Goal: Task Accomplishment & Management: Use online tool/utility

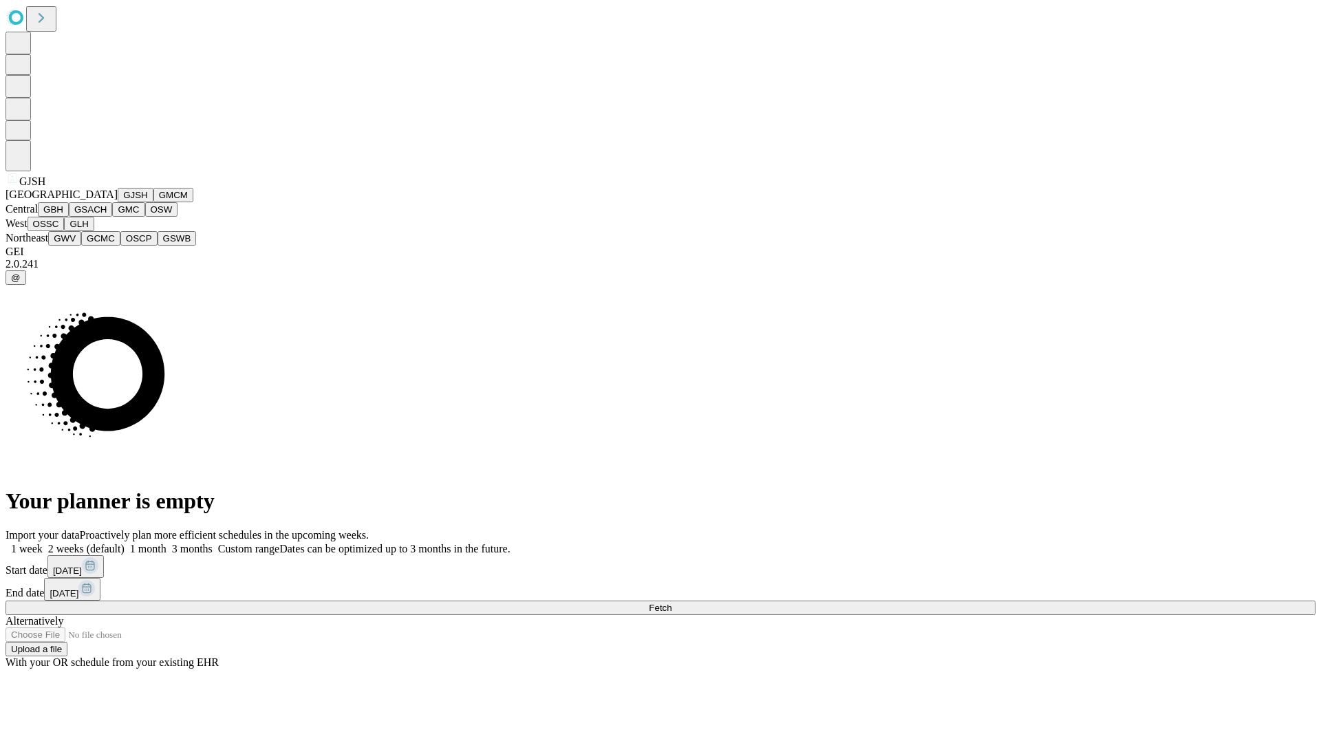
click at [118, 202] on button "GJSH" at bounding box center [136, 195] width 36 height 14
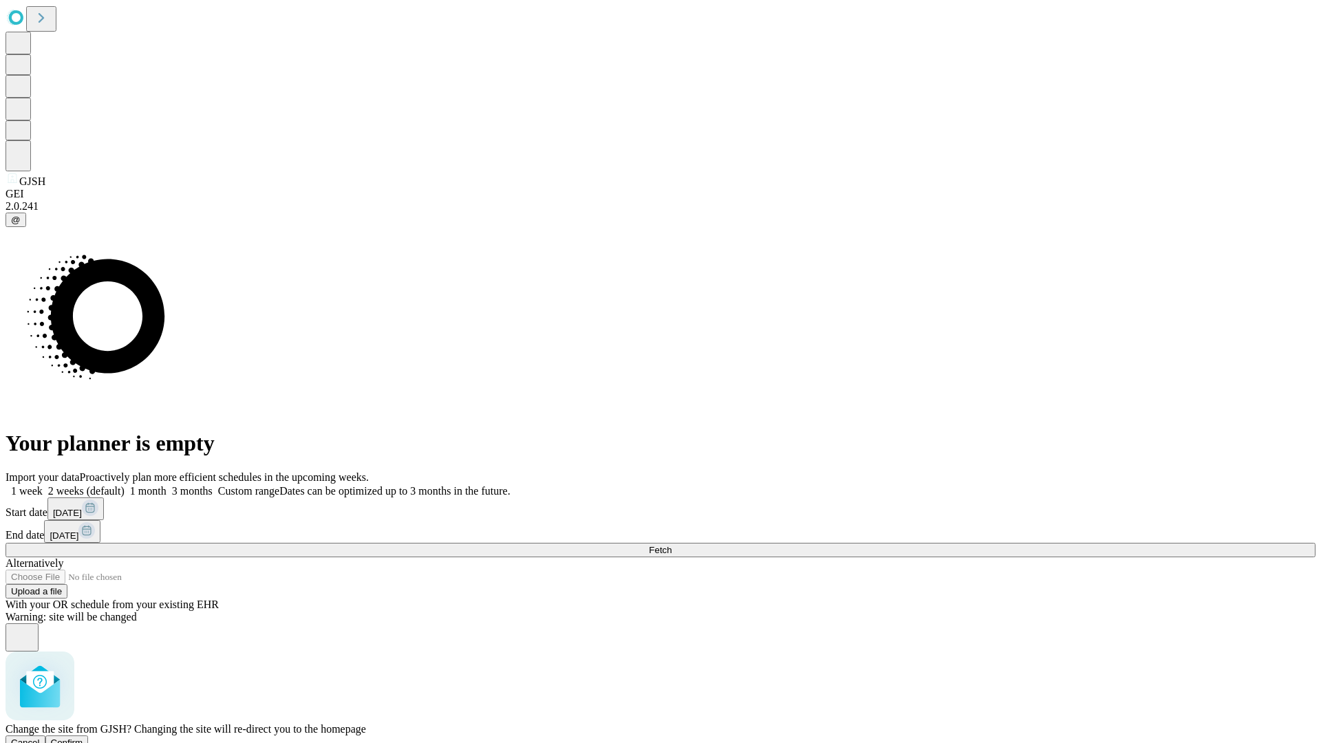
click at [83, 738] on span "Confirm" at bounding box center [67, 743] width 32 height 10
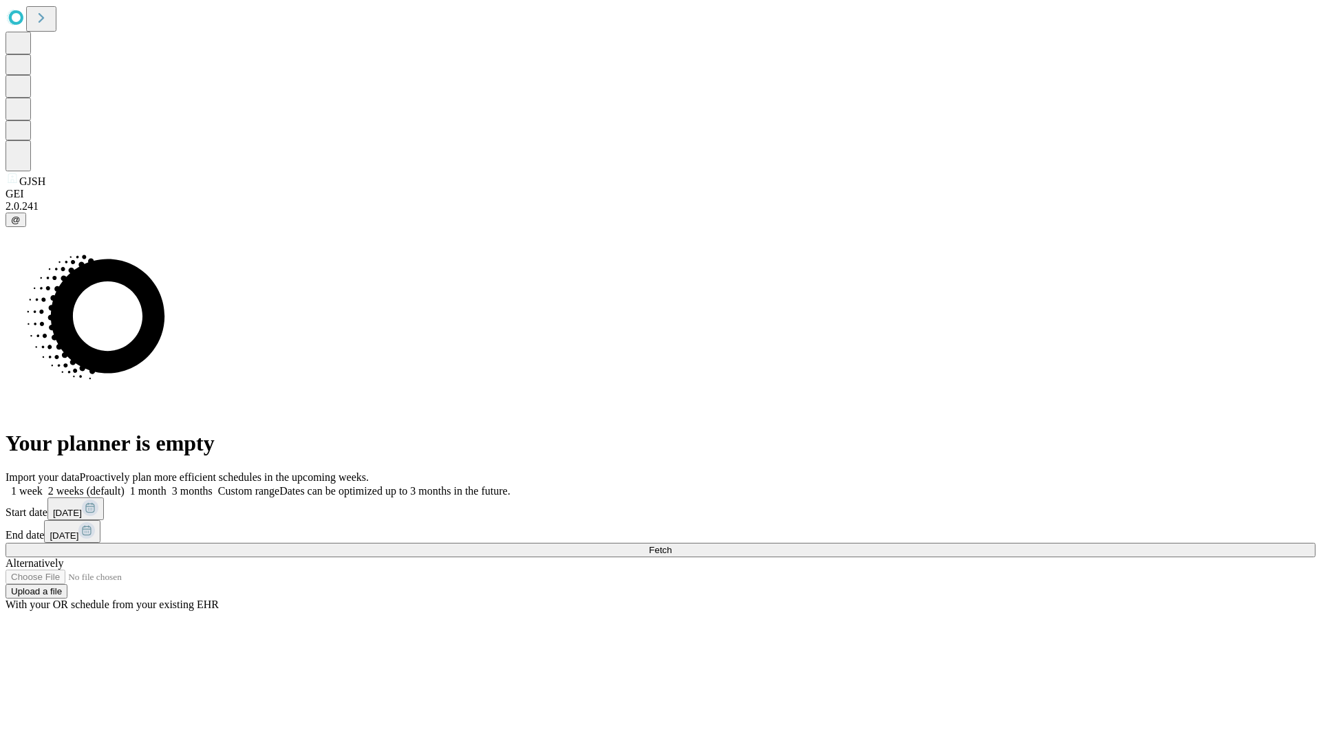
click at [125, 485] on label "2 weeks (default)" at bounding box center [84, 491] width 82 height 12
click at [671, 545] on span "Fetch" at bounding box center [660, 550] width 23 height 10
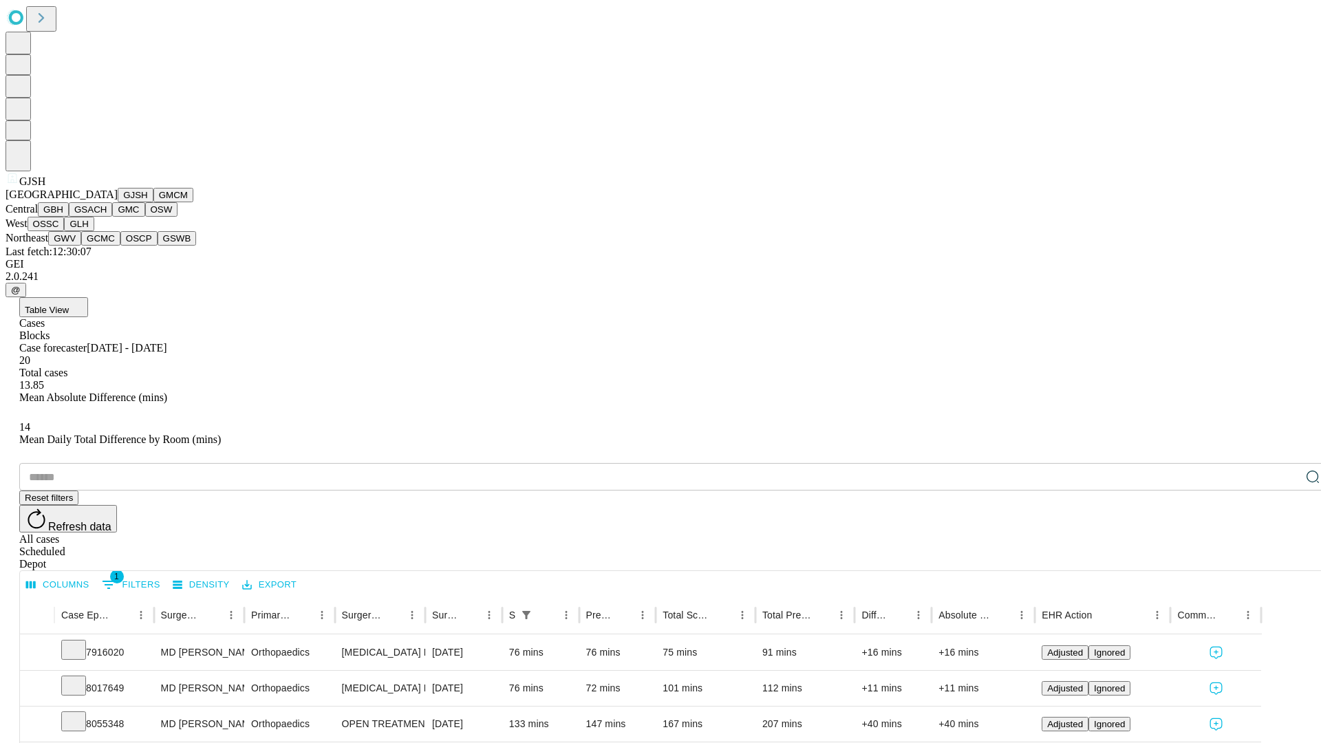
click at [153, 202] on button "GMCM" at bounding box center [173, 195] width 40 height 14
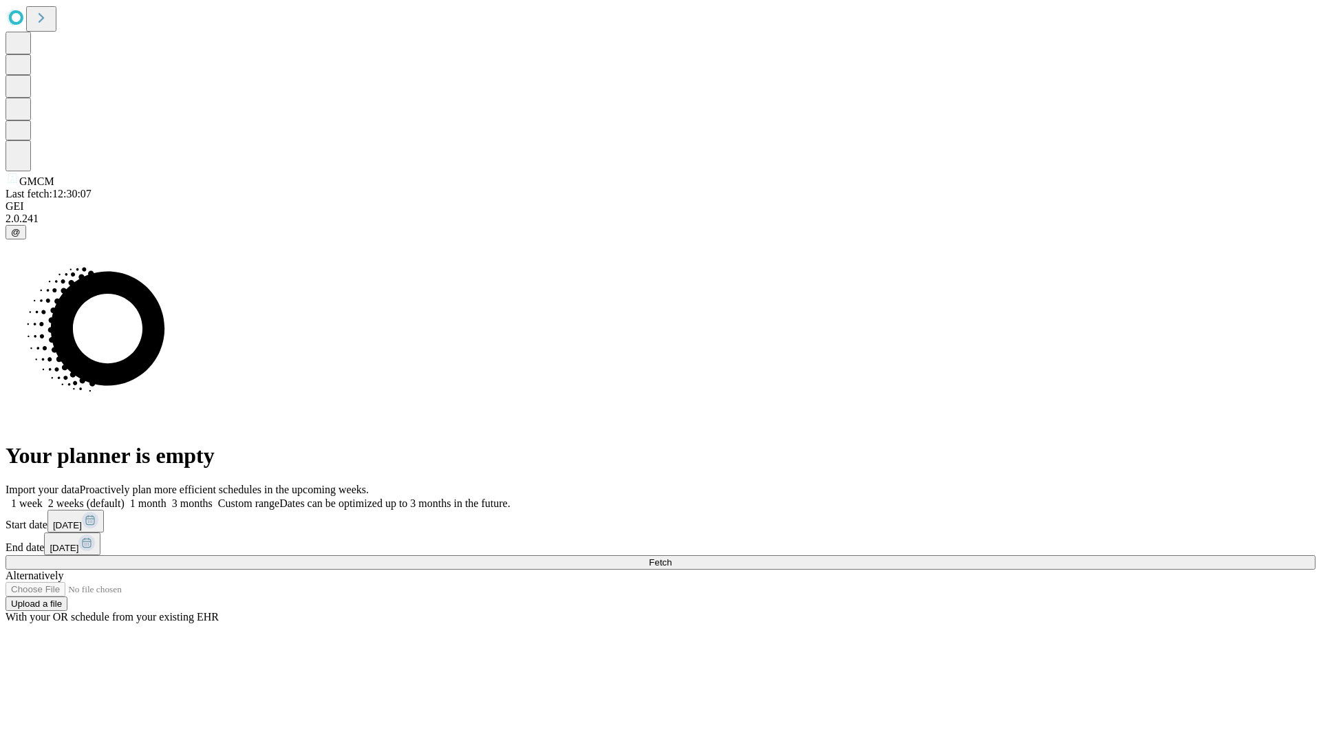
click at [125, 497] on label "2 weeks (default)" at bounding box center [84, 503] width 82 height 12
click at [671, 557] on span "Fetch" at bounding box center [660, 562] width 23 height 10
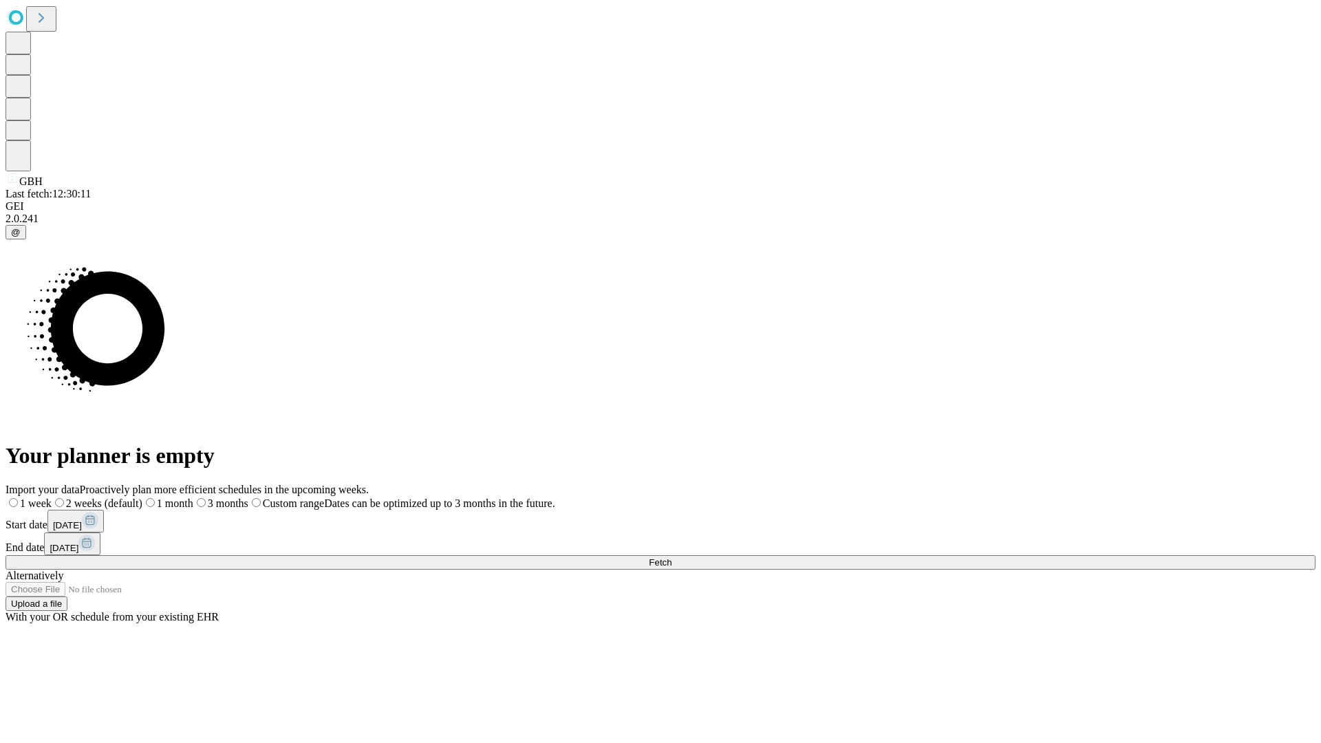
click at [142, 497] on label "2 weeks (default)" at bounding box center [97, 503] width 91 height 12
click at [671, 557] on span "Fetch" at bounding box center [660, 562] width 23 height 10
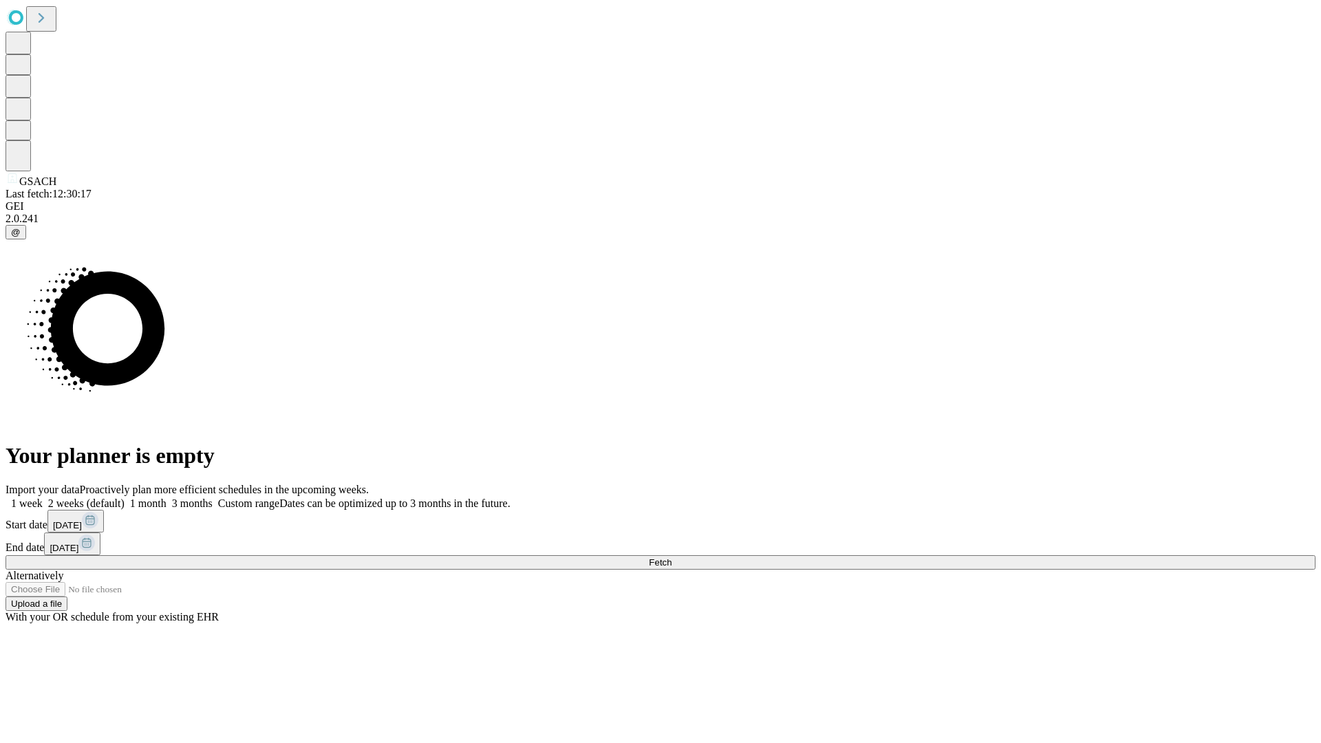
click at [125, 497] on label "2 weeks (default)" at bounding box center [84, 503] width 82 height 12
click at [671, 557] on span "Fetch" at bounding box center [660, 562] width 23 height 10
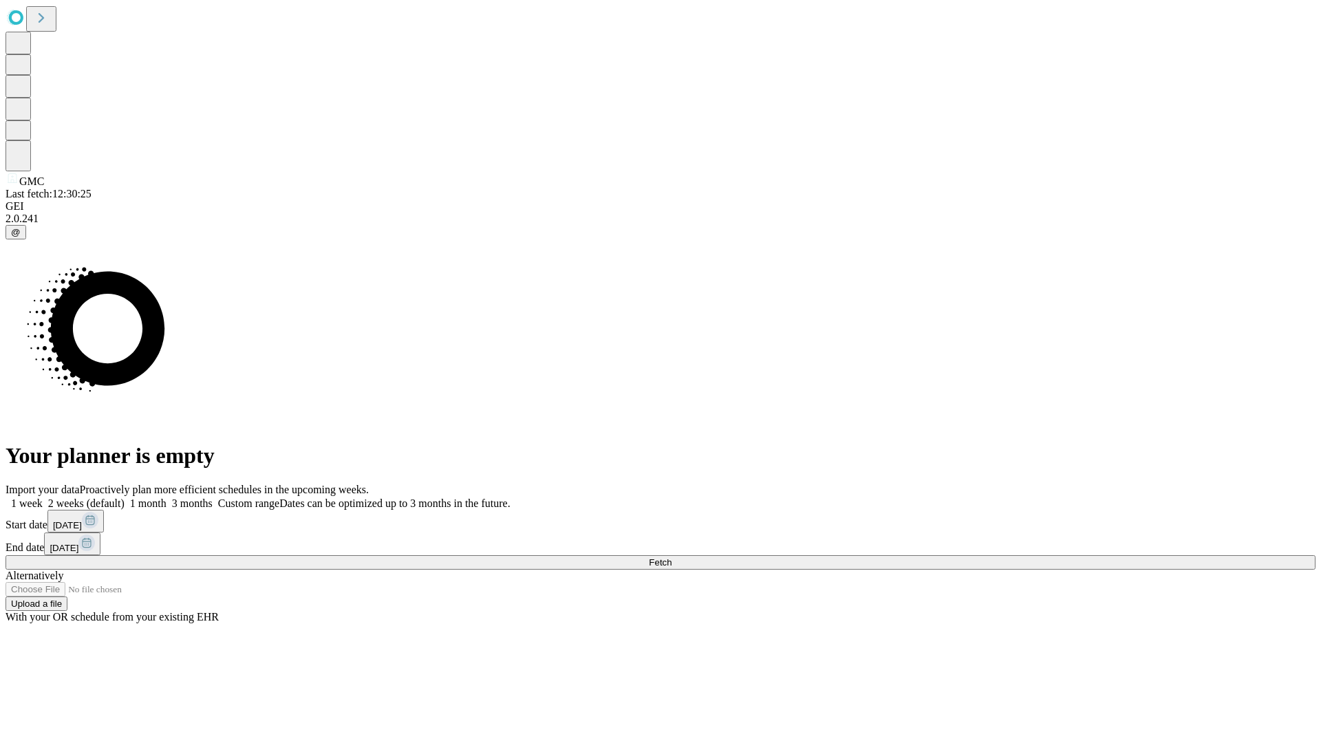
click at [125, 497] on label "2 weeks (default)" at bounding box center [84, 503] width 82 height 12
click at [671, 557] on span "Fetch" at bounding box center [660, 562] width 23 height 10
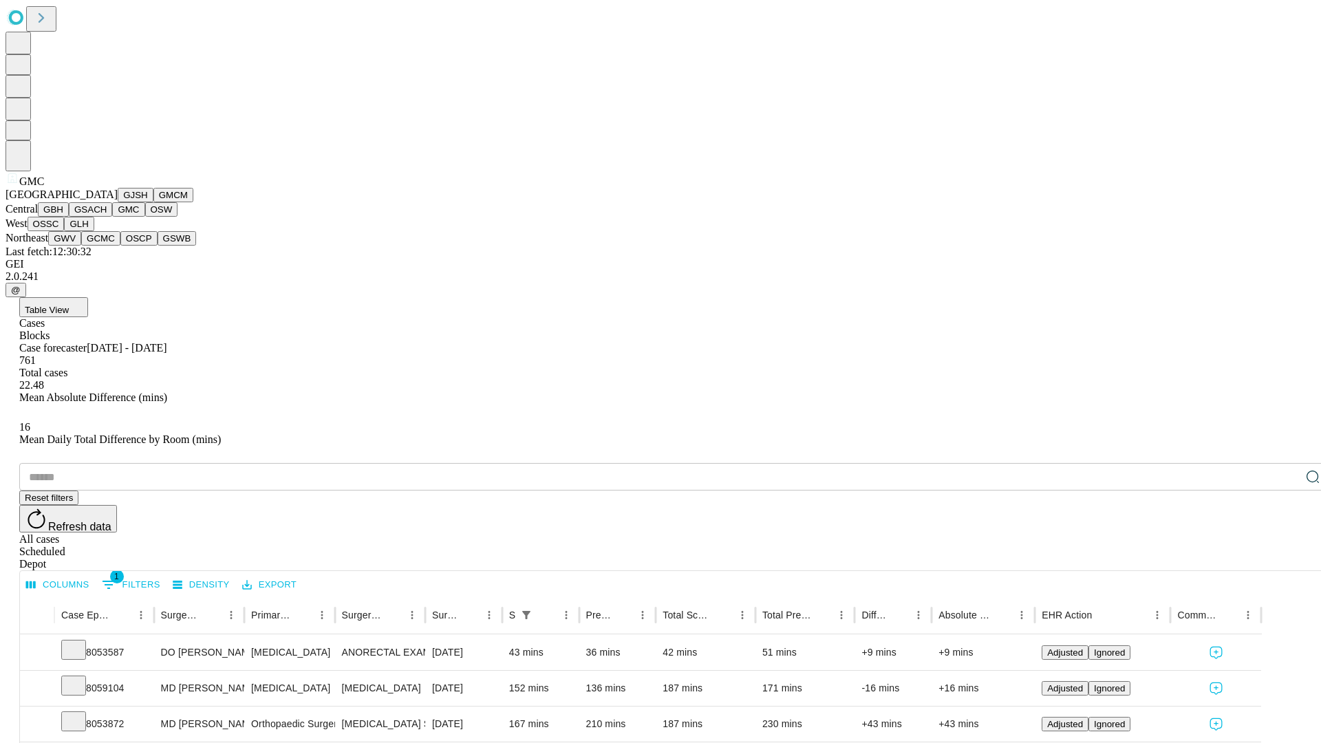
click at [145, 217] on button "OSW" at bounding box center [161, 209] width 33 height 14
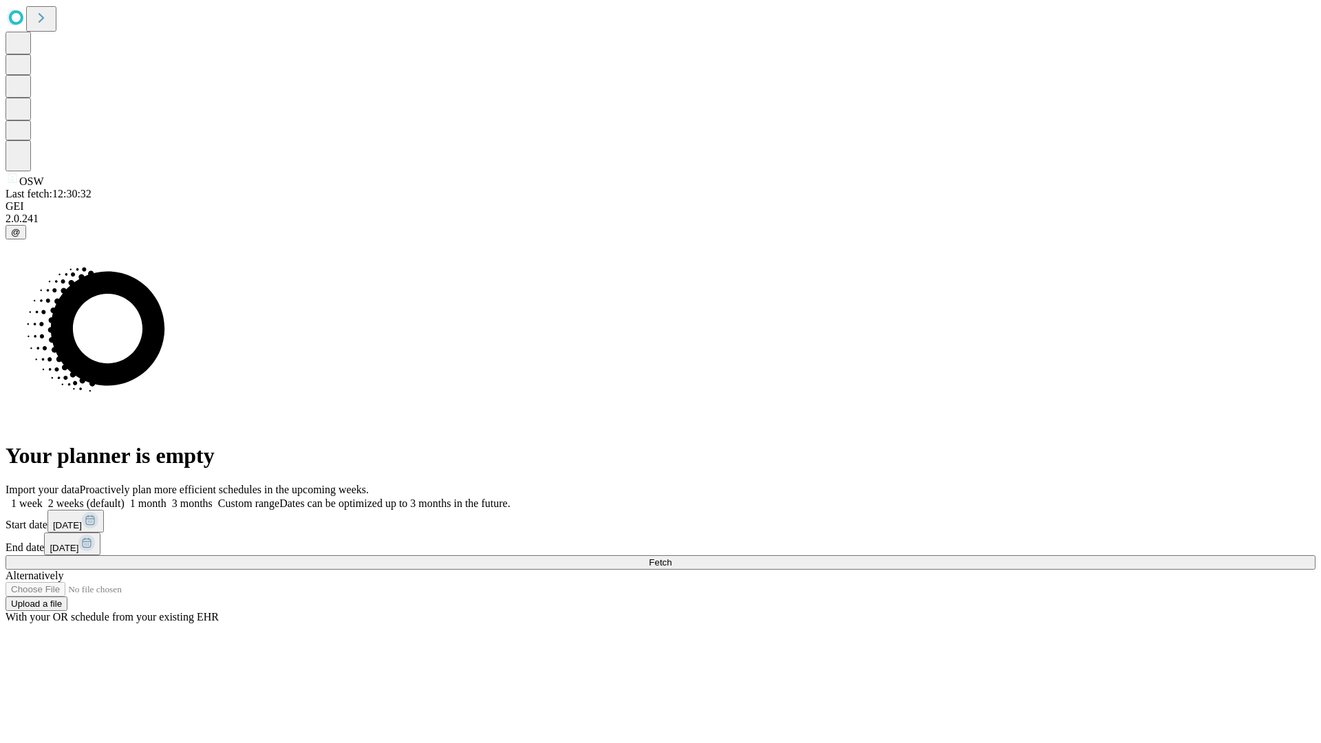
click at [125, 497] on label "2 weeks (default)" at bounding box center [84, 503] width 82 height 12
click at [671, 557] on span "Fetch" at bounding box center [660, 562] width 23 height 10
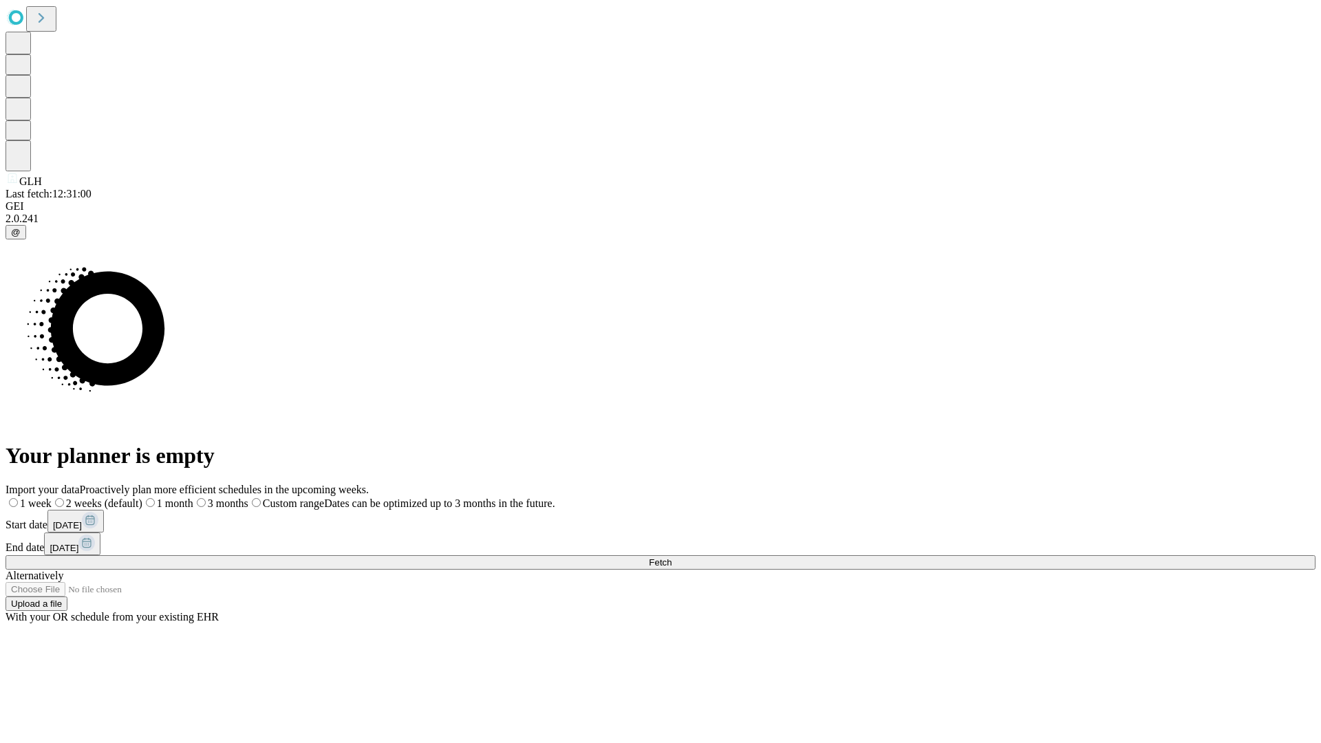
click at [671, 557] on span "Fetch" at bounding box center [660, 562] width 23 height 10
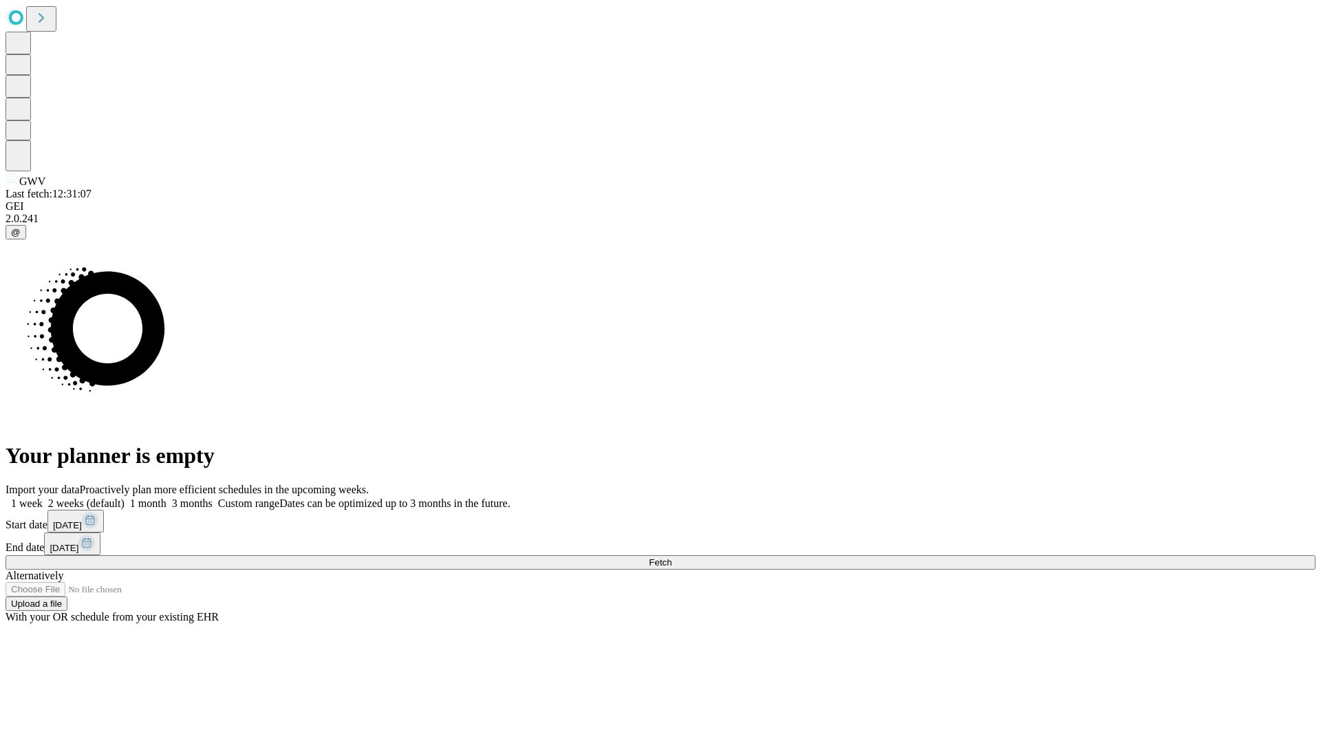
click at [125, 497] on label "2 weeks (default)" at bounding box center [84, 503] width 82 height 12
click at [671, 557] on span "Fetch" at bounding box center [660, 562] width 23 height 10
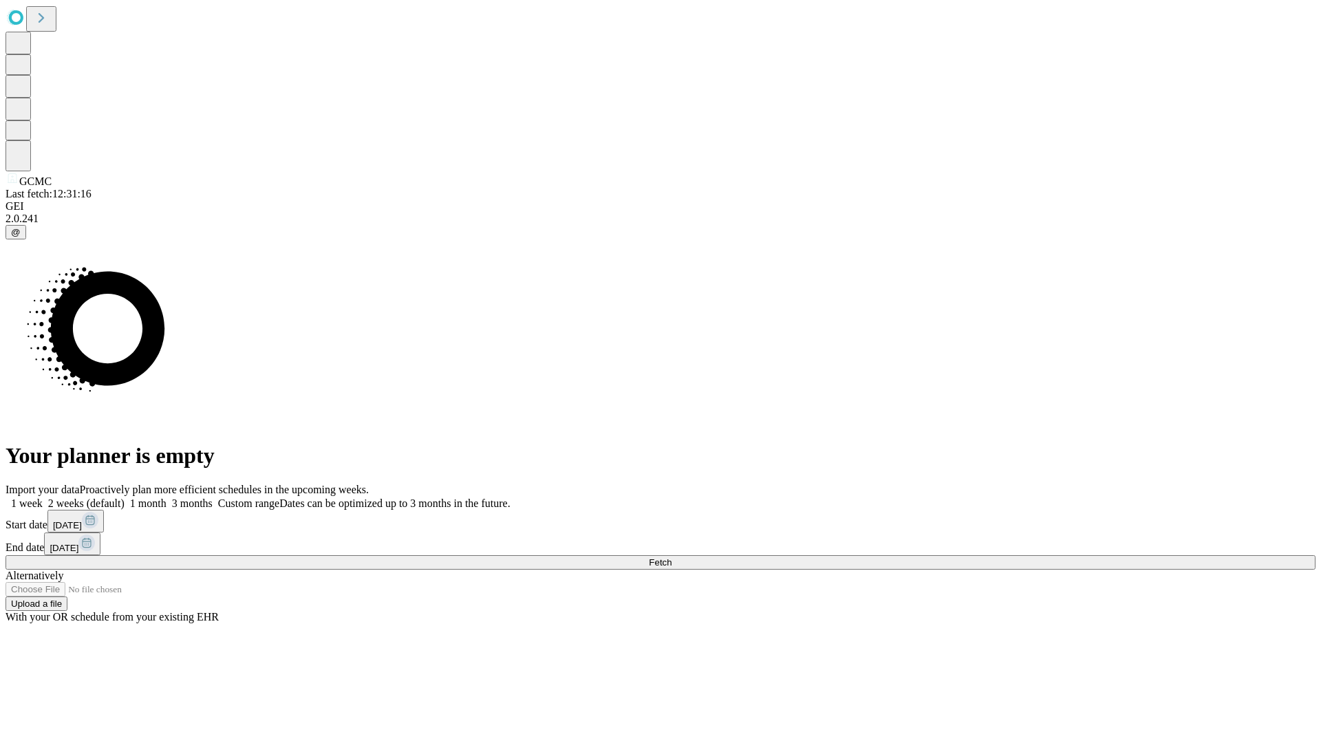
click at [671, 557] on span "Fetch" at bounding box center [660, 562] width 23 height 10
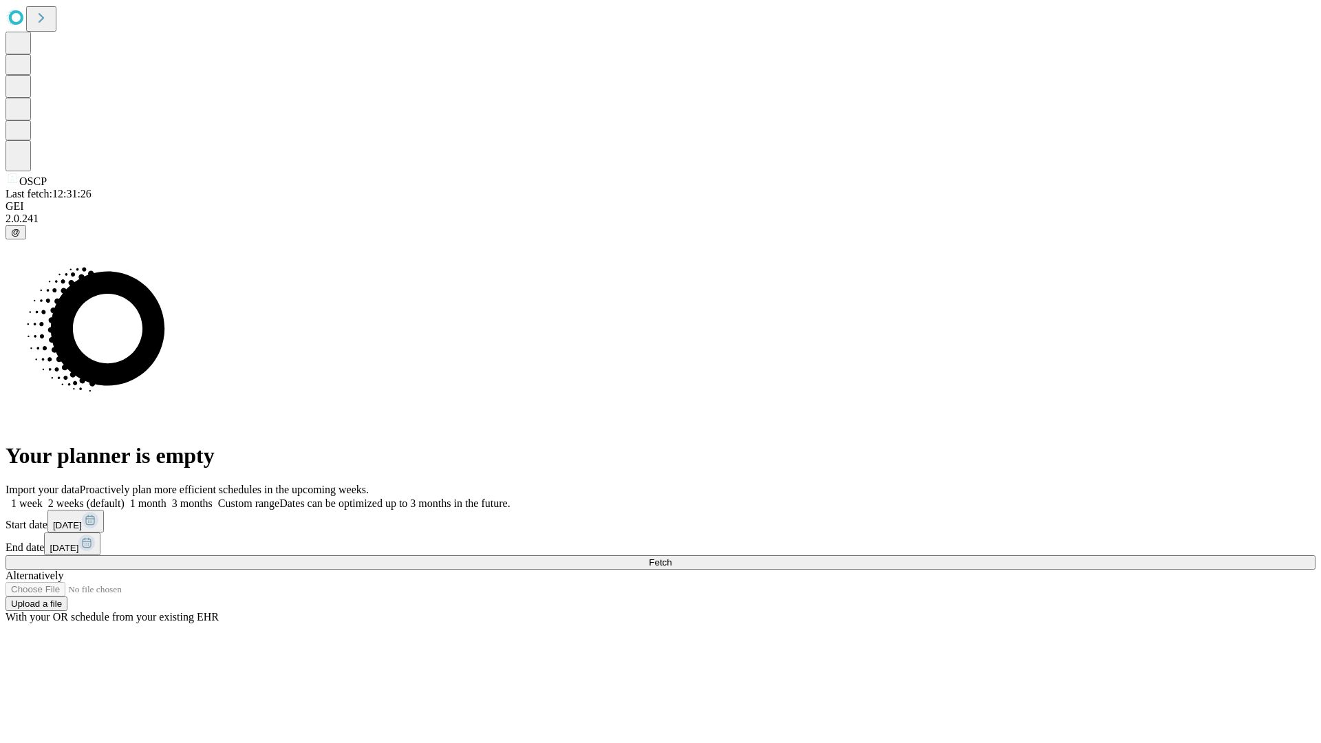
click at [671, 557] on span "Fetch" at bounding box center [660, 562] width 23 height 10
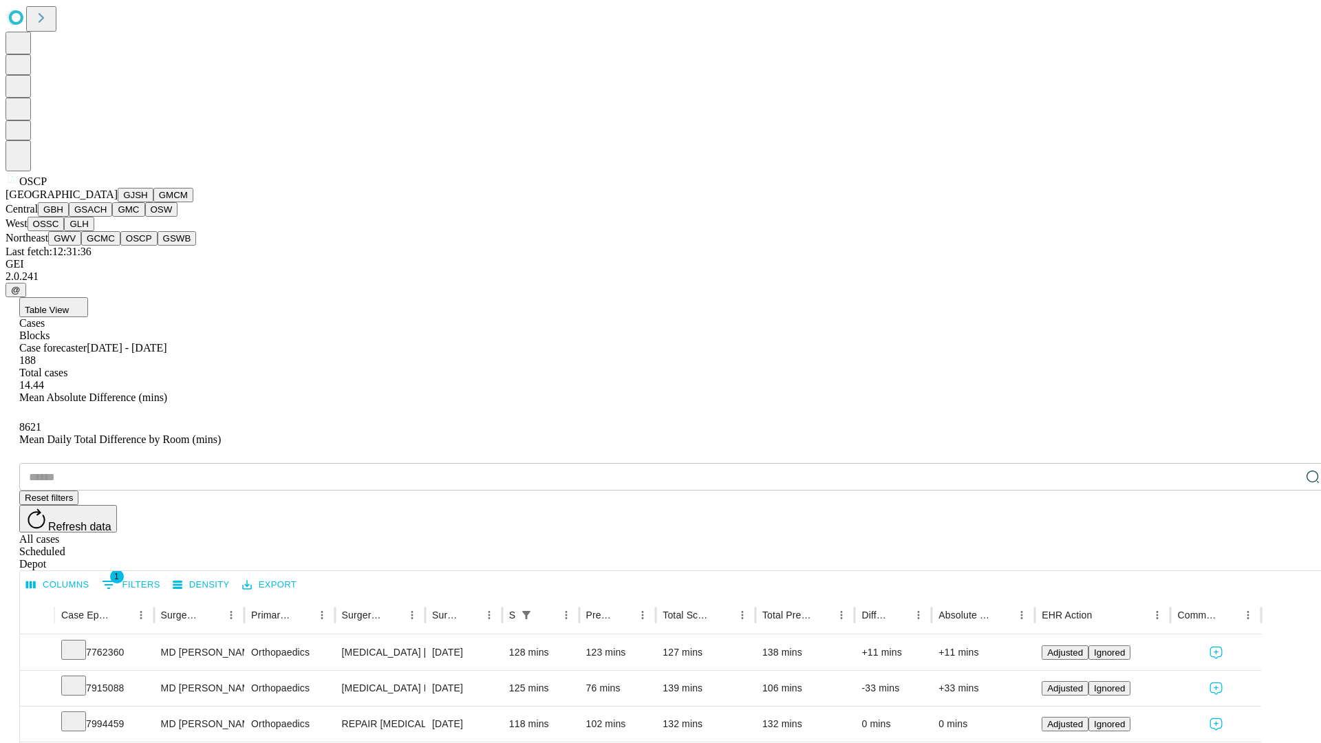
click at [158, 246] on button "GSWB" at bounding box center [177, 238] width 39 height 14
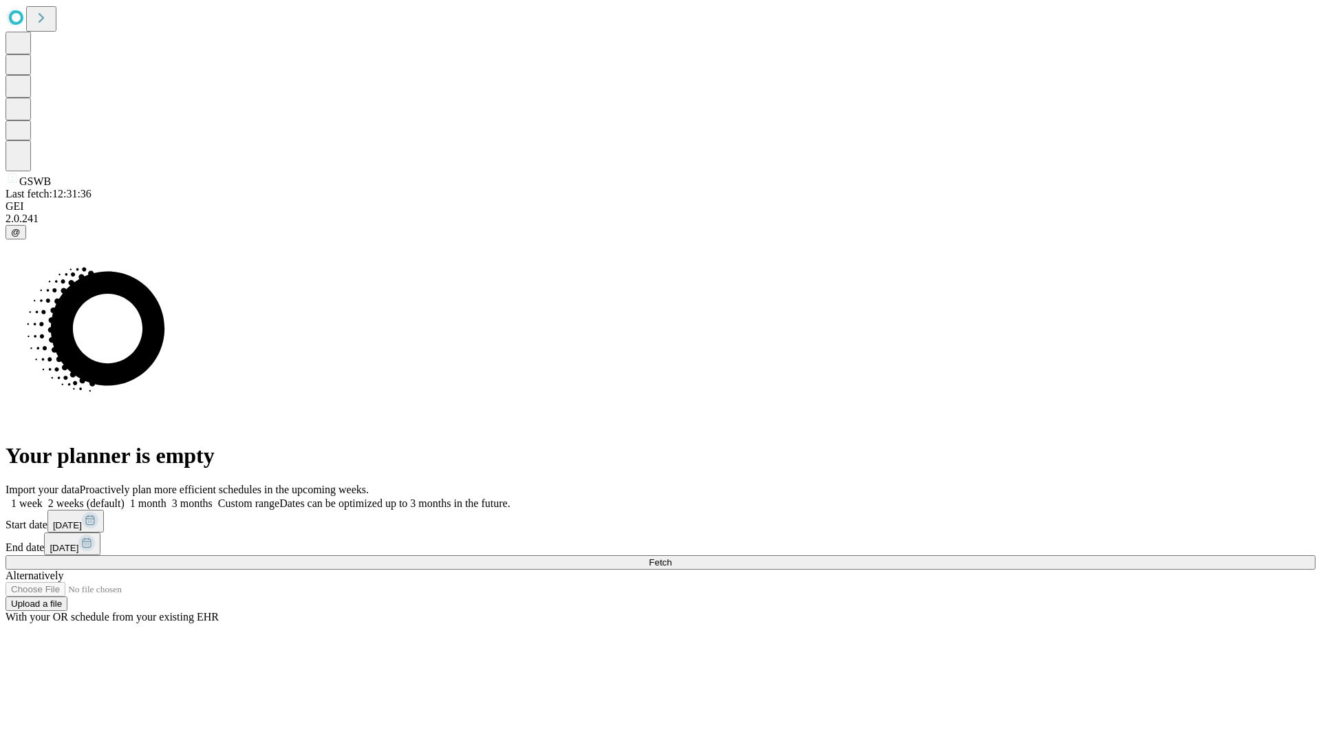
click at [671, 557] on span "Fetch" at bounding box center [660, 562] width 23 height 10
